Goal: Information Seeking & Learning: Learn about a topic

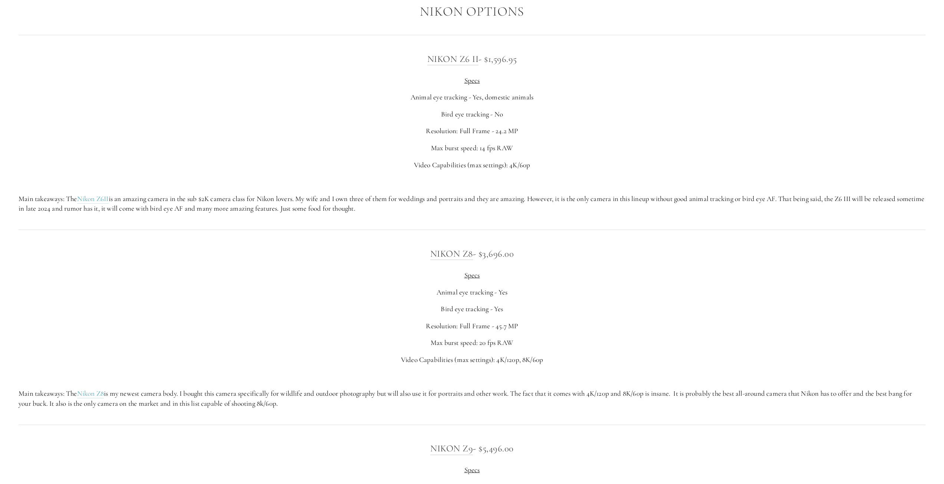
scroll to position [1521, 0]
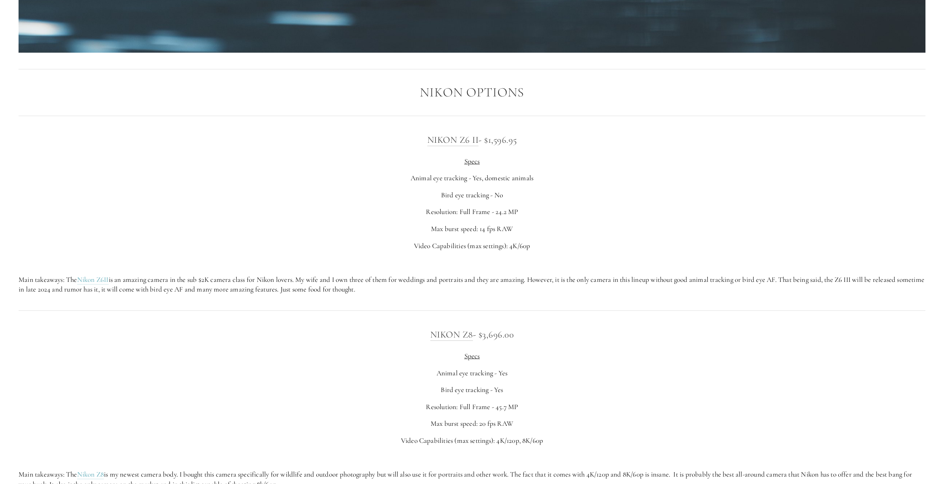
click at [368, 342] on h3 "Nikon Z8 - $3,696.00" at bounding box center [472, 334] width 907 height 15
click at [367, 342] on h3 "Nikon Z8 - $3,696.00" at bounding box center [472, 334] width 907 height 15
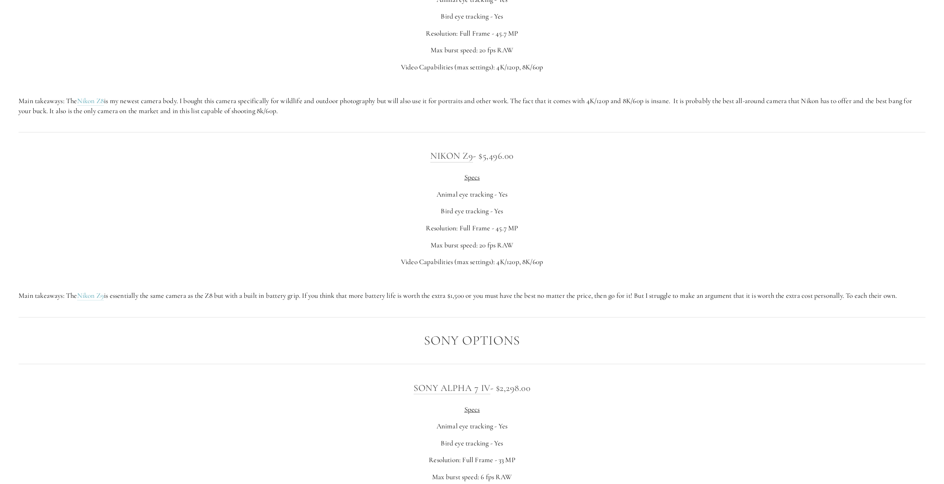
scroll to position [1744, 0]
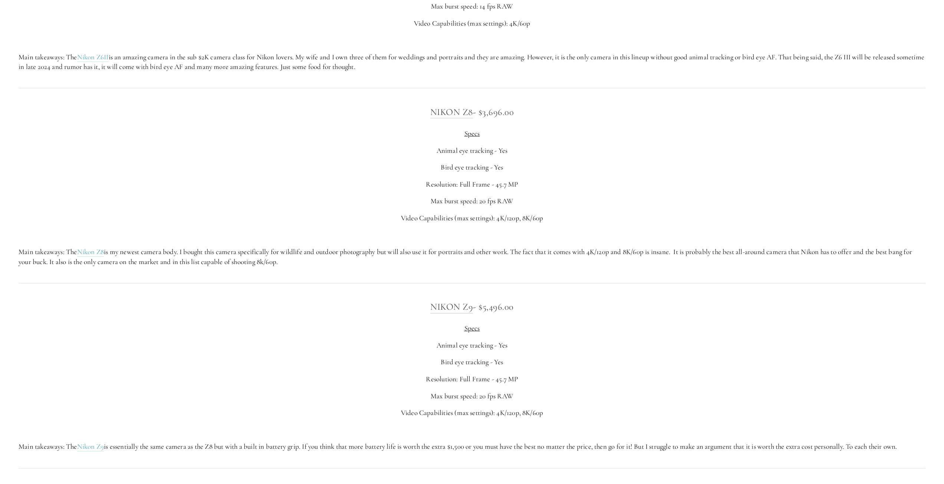
click at [299, 384] on p "Resolution: Full Frame - 45.7 MP" at bounding box center [472, 379] width 907 height 10
click at [297, 384] on p "Resolution: Full Frame - 45.7 MP" at bounding box center [472, 379] width 907 height 10
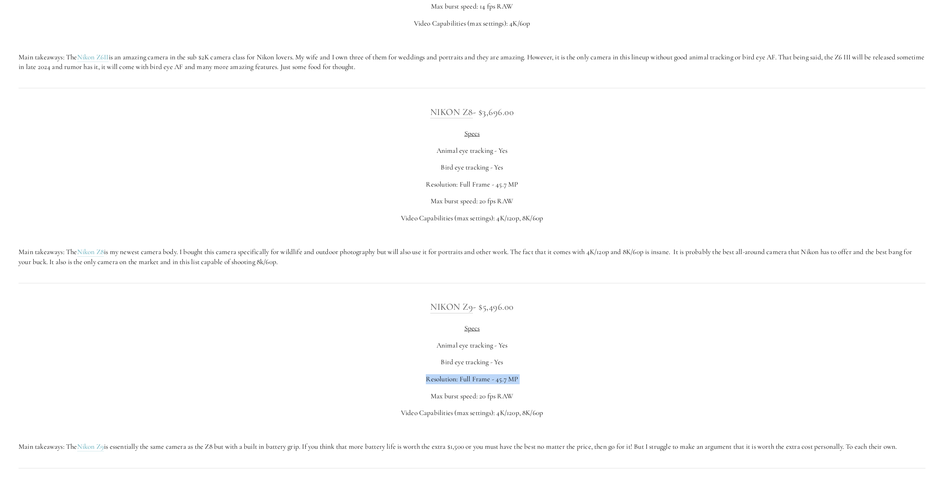
click at [297, 384] on p "Resolution: Full Frame - 45.7 MP" at bounding box center [472, 379] width 907 height 10
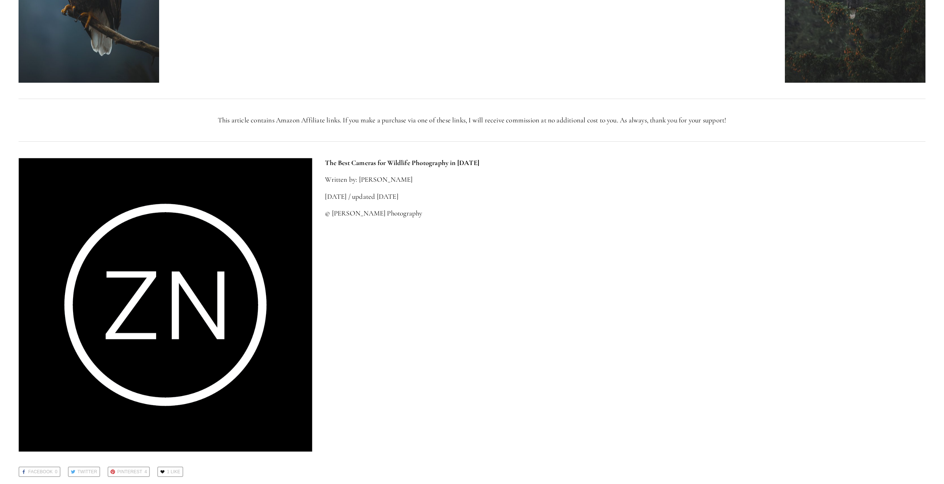
scroll to position [3636, 0]
